Goal: Check status

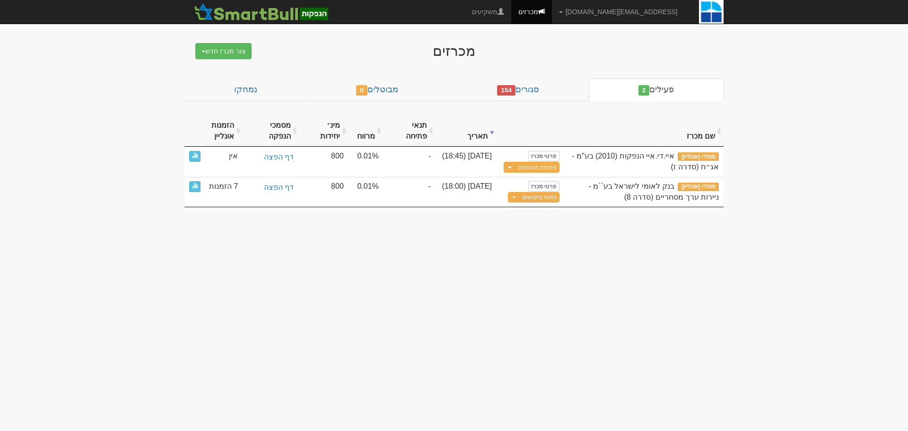
click at [416, 295] on body "[EMAIL_ADDRESS][DOMAIN_NAME] הגדרות חשבונות הנפקה תבניות הודעות קיבול X" at bounding box center [454, 215] width 908 height 431
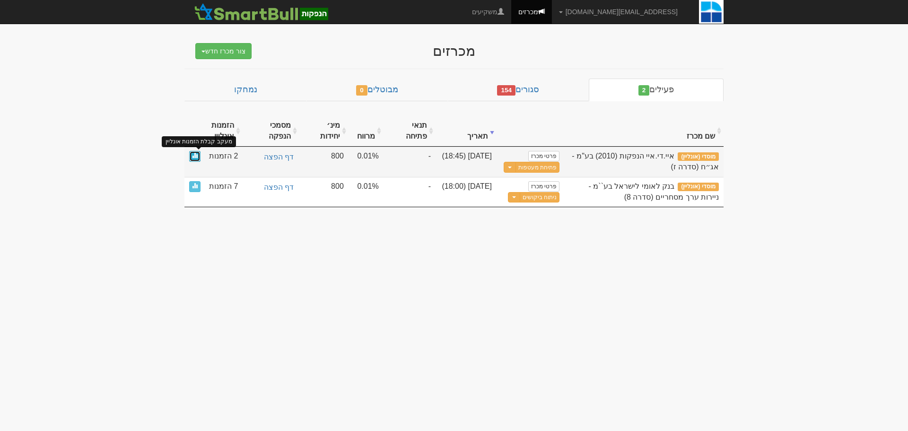
click at [197, 155] on span at bounding box center [195, 155] width 6 height 6
click at [199, 156] on link at bounding box center [194, 156] width 11 height 11
